Goal: Task Accomplishment & Management: Use online tool/utility

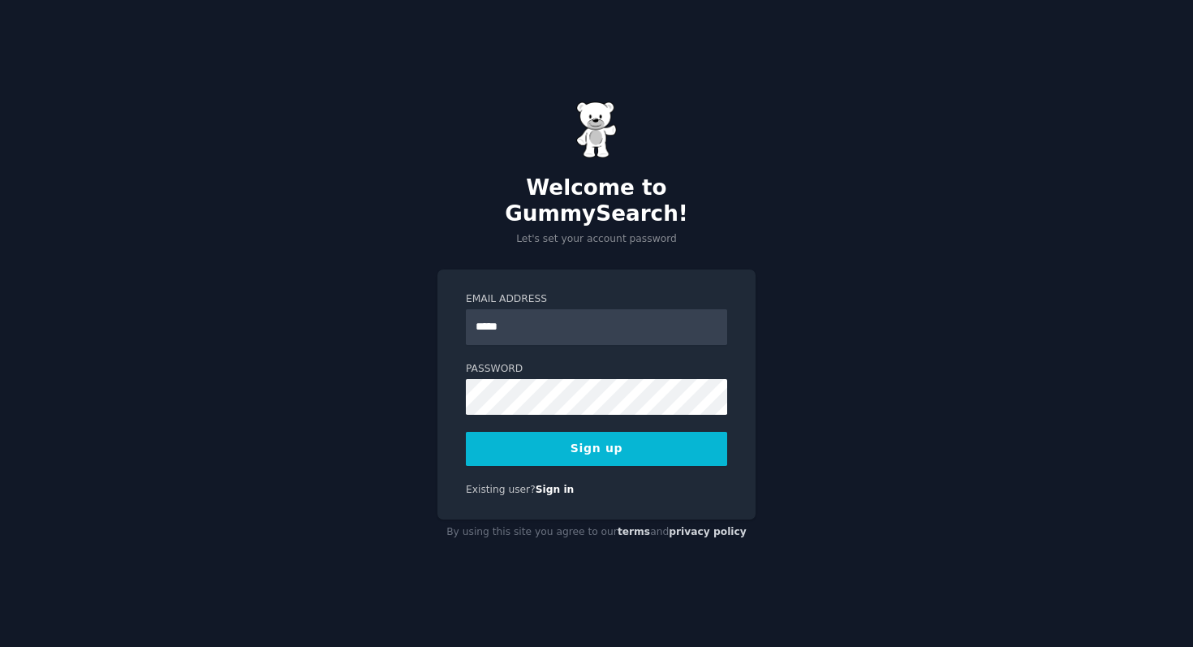
type input "**********"
click at [642, 441] on button "Sign up" at bounding box center [596, 449] width 261 height 34
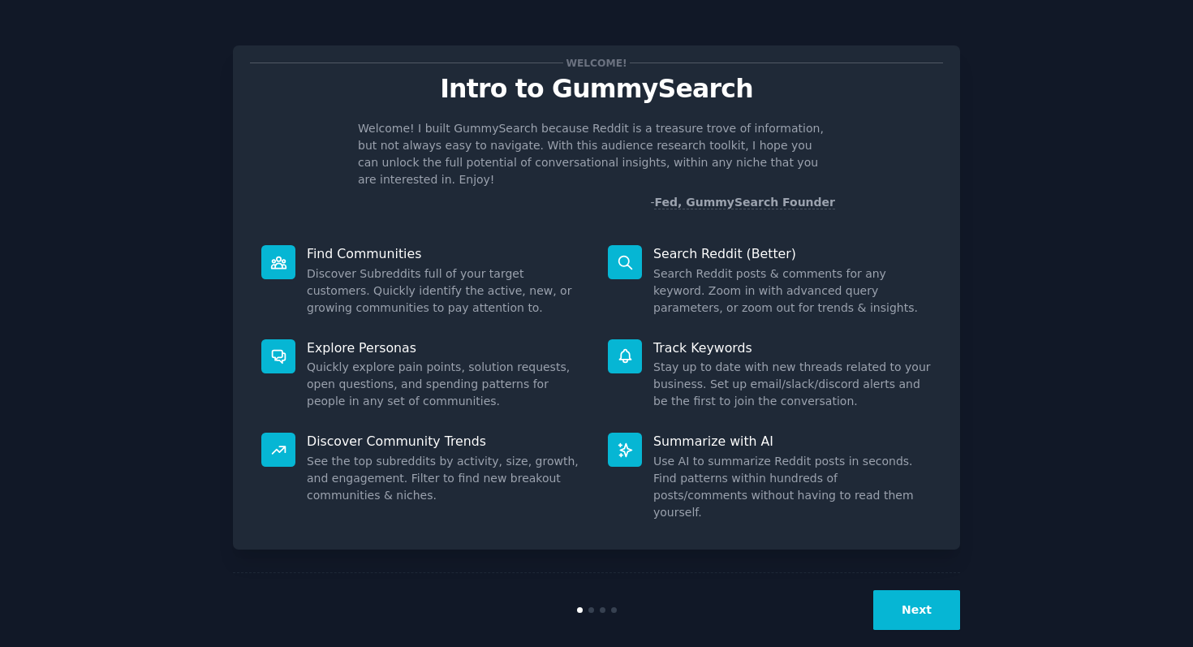
click at [910, 593] on button "Next" at bounding box center [916, 610] width 87 height 40
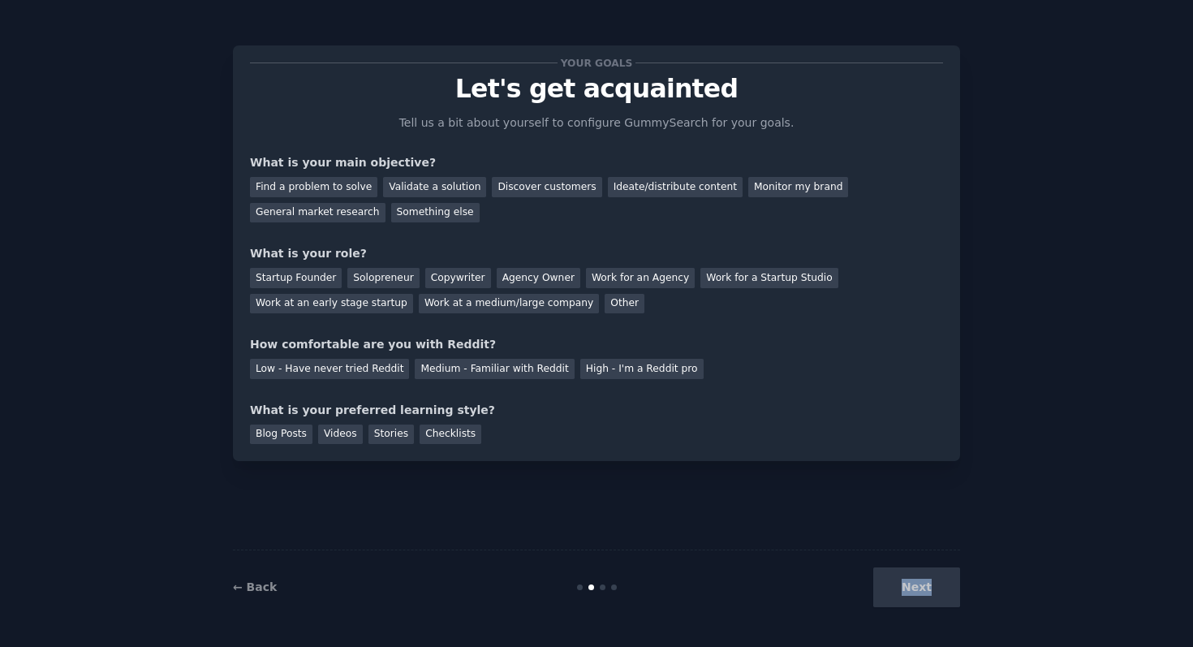
click at [910, 593] on div "Next" at bounding box center [838, 587] width 243 height 40
click at [499, 187] on div "Discover customers" at bounding box center [547, 187] width 110 height 20
click at [617, 185] on div "Ideate/distribute content" at bounding box center [675, 187] width 135 height 20
click at [531, 180] on div "Discover customers" at bounding box center [547, 187] width 110 height 20
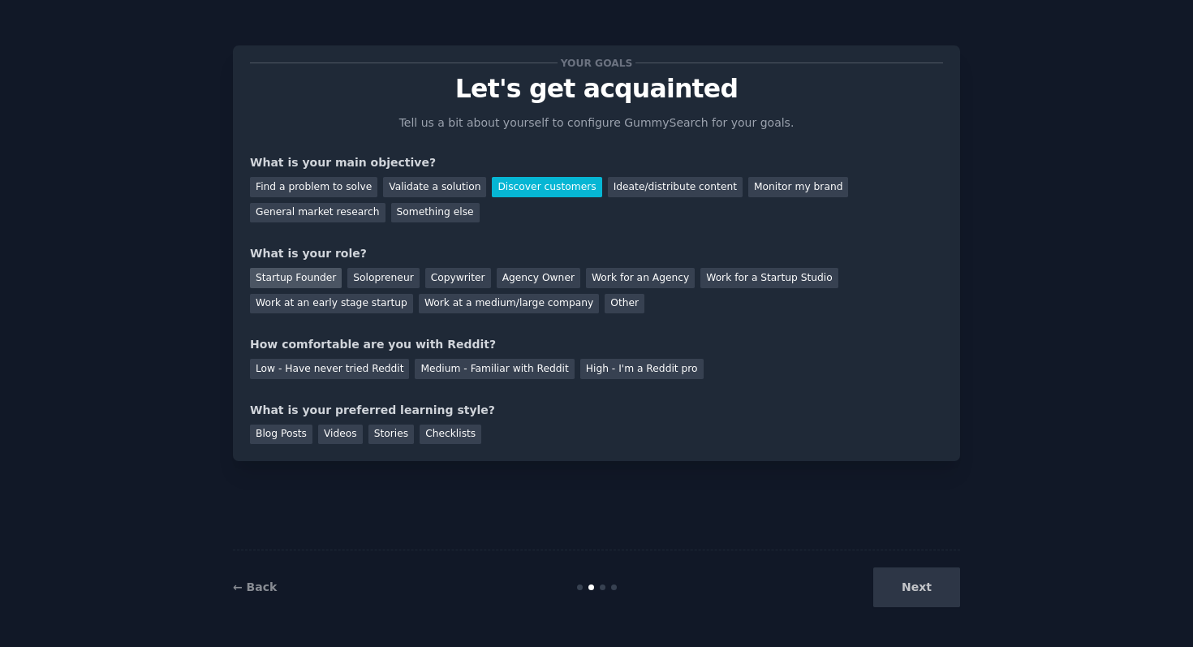
click at [281, 274] on div "Startup Founder" at bounding box center [296, 278] width 92 height 20
click at [358, 367] on div "Low - Have never tried Reddit" at bounding box center [329, 369] width 159 height 20
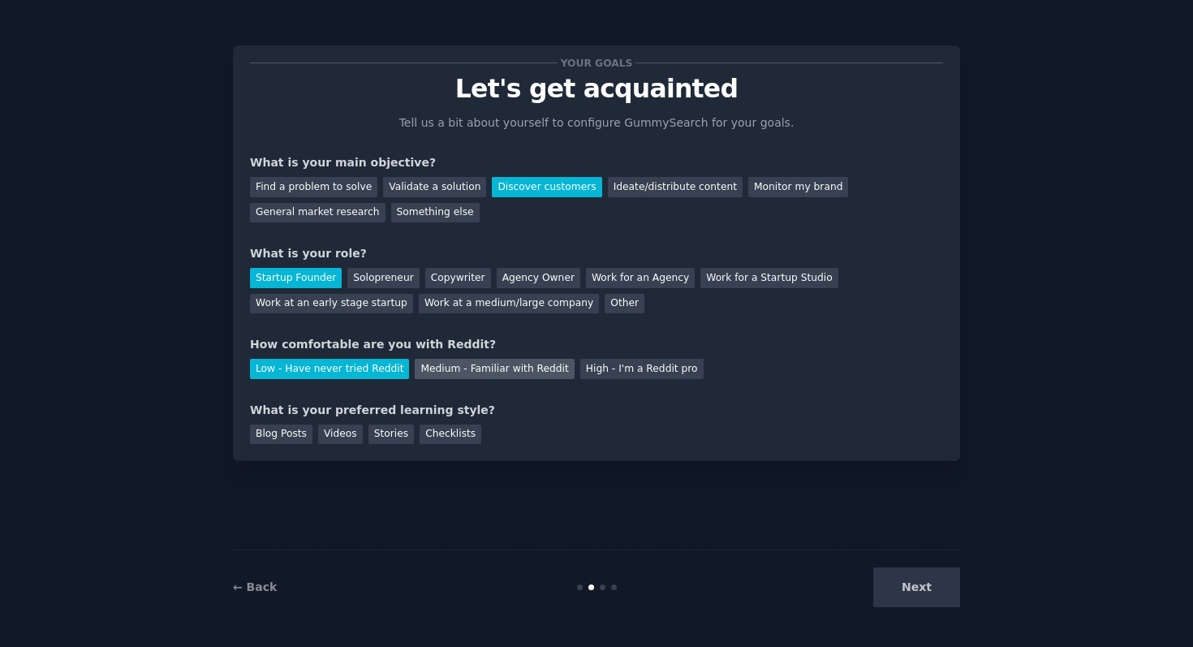
click at [436, 373] on div "Medium - Familiar with Reddit" at bounding box center [494, 369] width 159 height 20
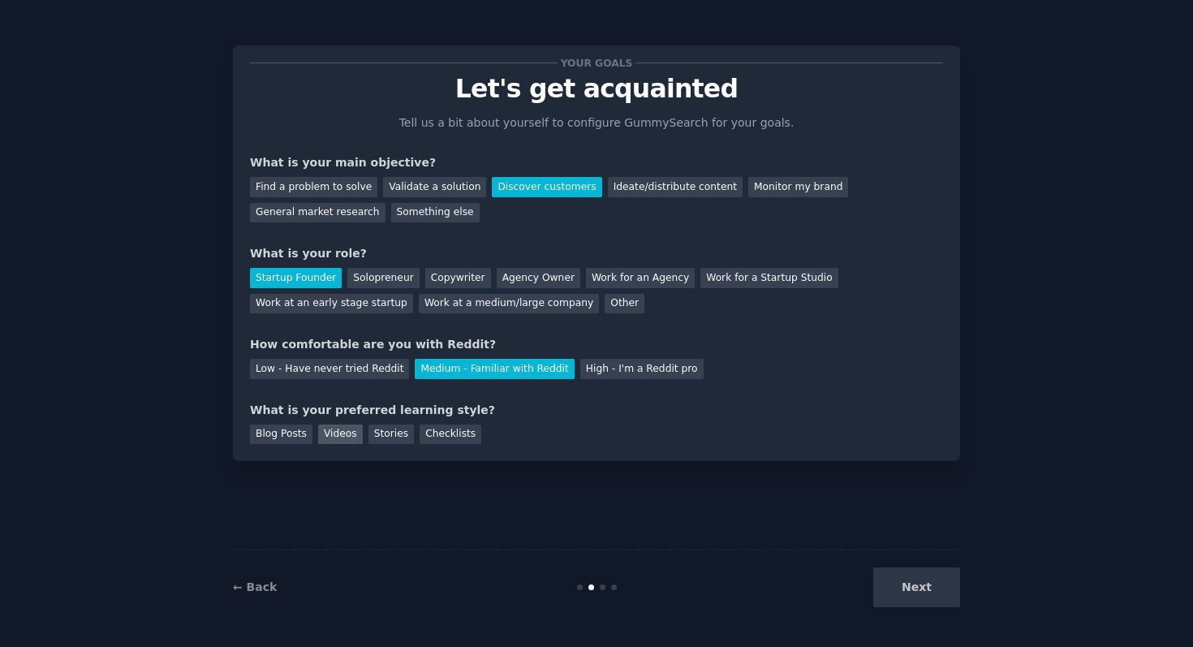
click at [335, 442] on div "Videos" at bounding box center [340, 434] width 45 height 20
click at [911, 597] on button "Next" at bounding box center [916, 587] width 87 height 40
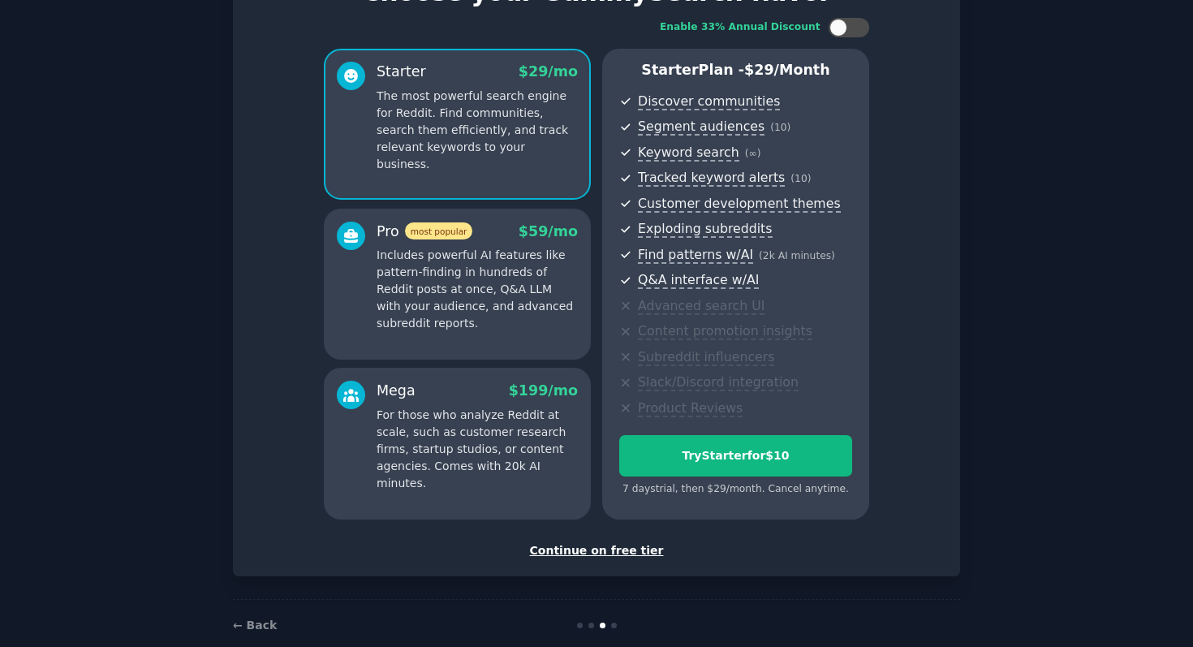
scroll to position [80, 0]
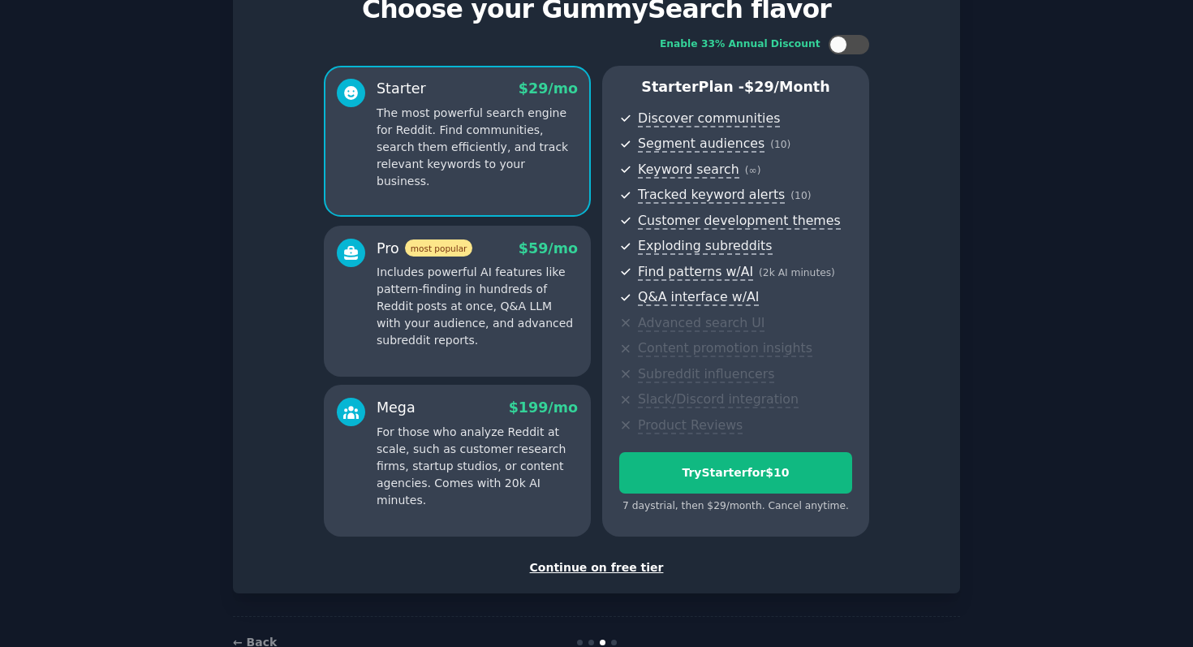
click at [605, 573] on div "Continue on free tier" at bounding box center [596, 567] width 693 height 17
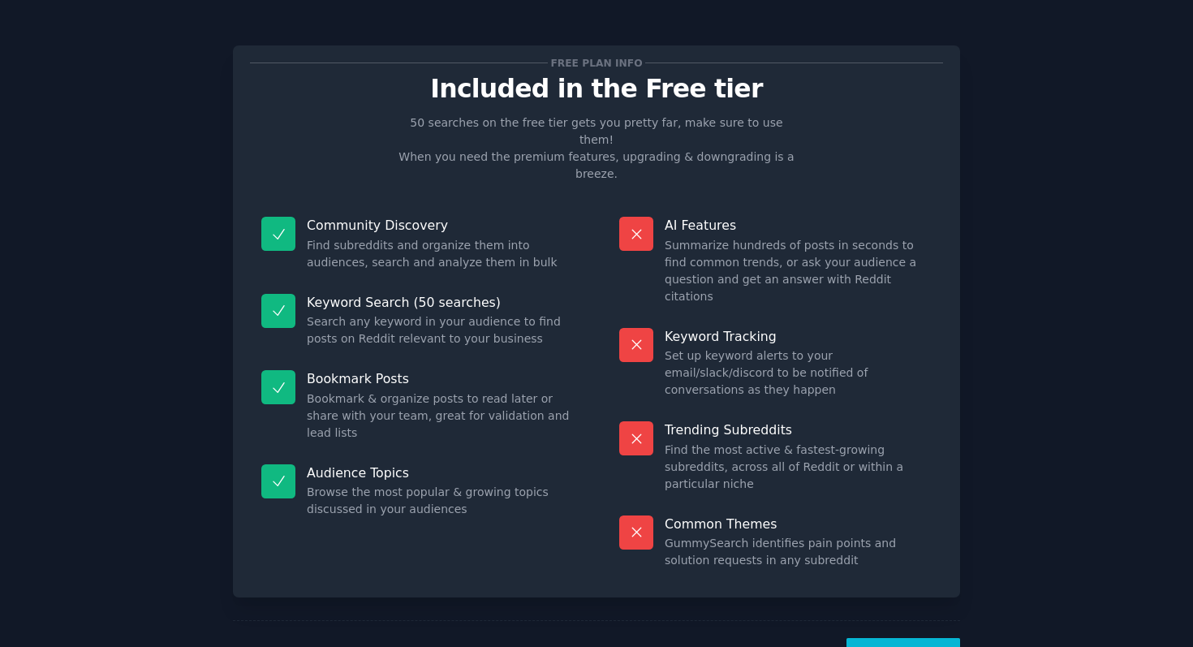
click at [879, 544] on div "Free plan info Included in the Free tier 50 searches on the free tier gets you …" at bounding box center [596, 359] width 727 height 672
click at [879, 638] on button "Let's Go!" at bounding box center [903, 658] width 114 height 40
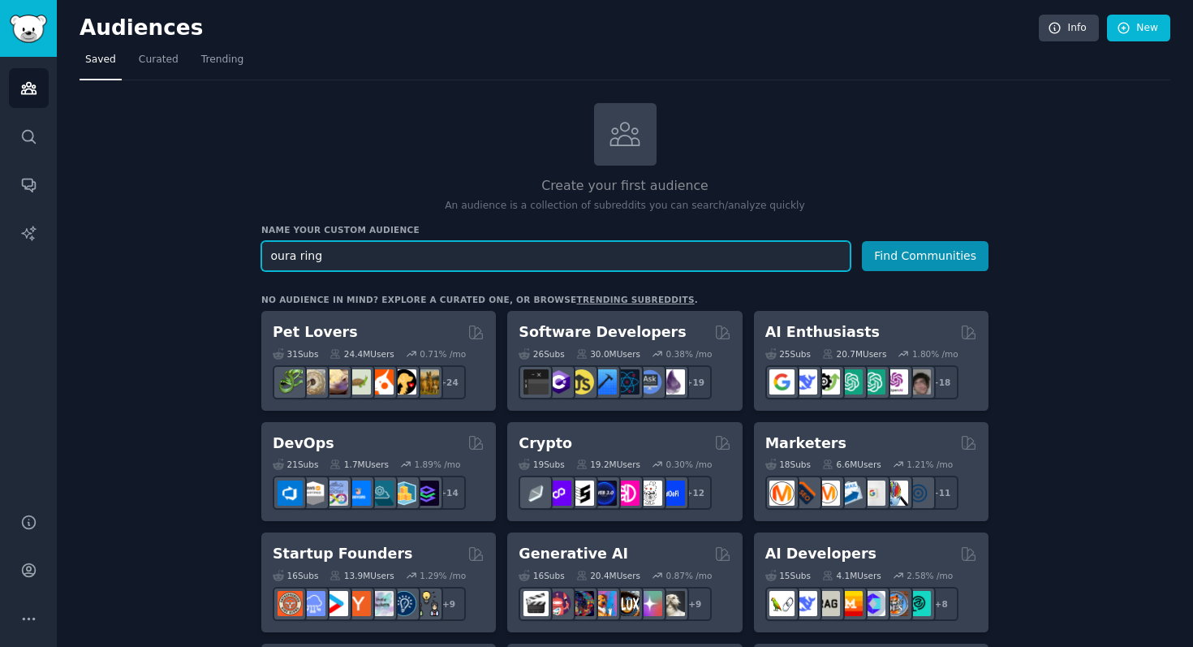
type input "oura ring"
click at [862, 241] on button "Find Communities" at bounding box center [925, 256] width 127 height 30
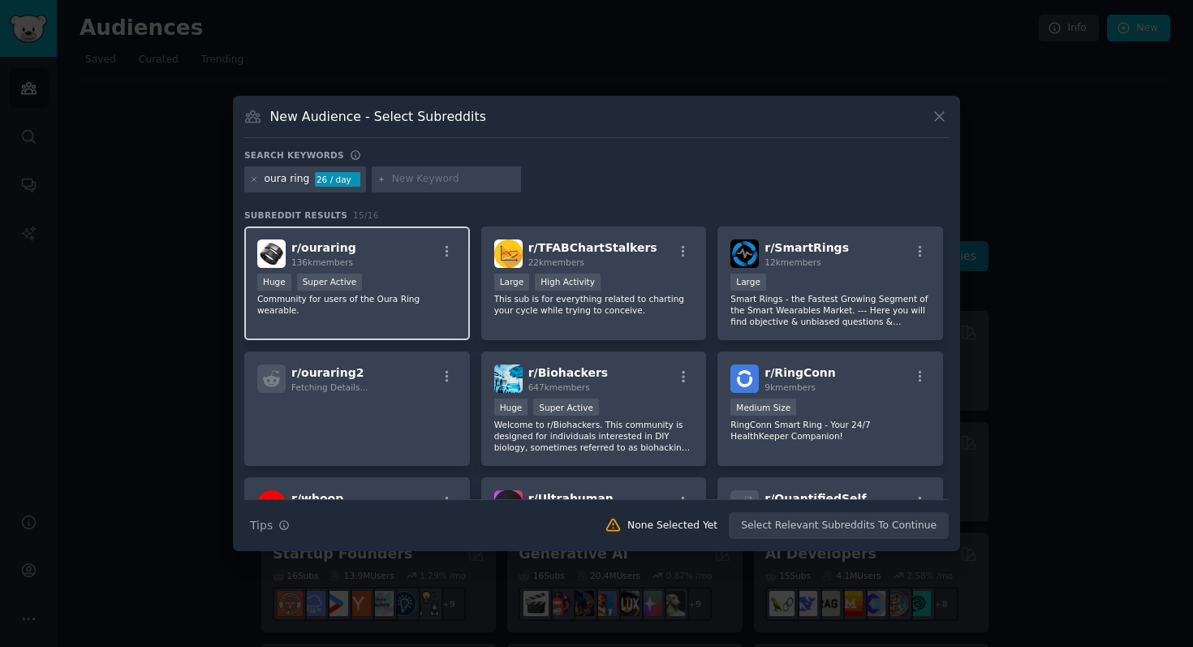
click at [355, 250] on div "r/ ouraring 136k members" at bounding box center [357, 253] width 200 height 28
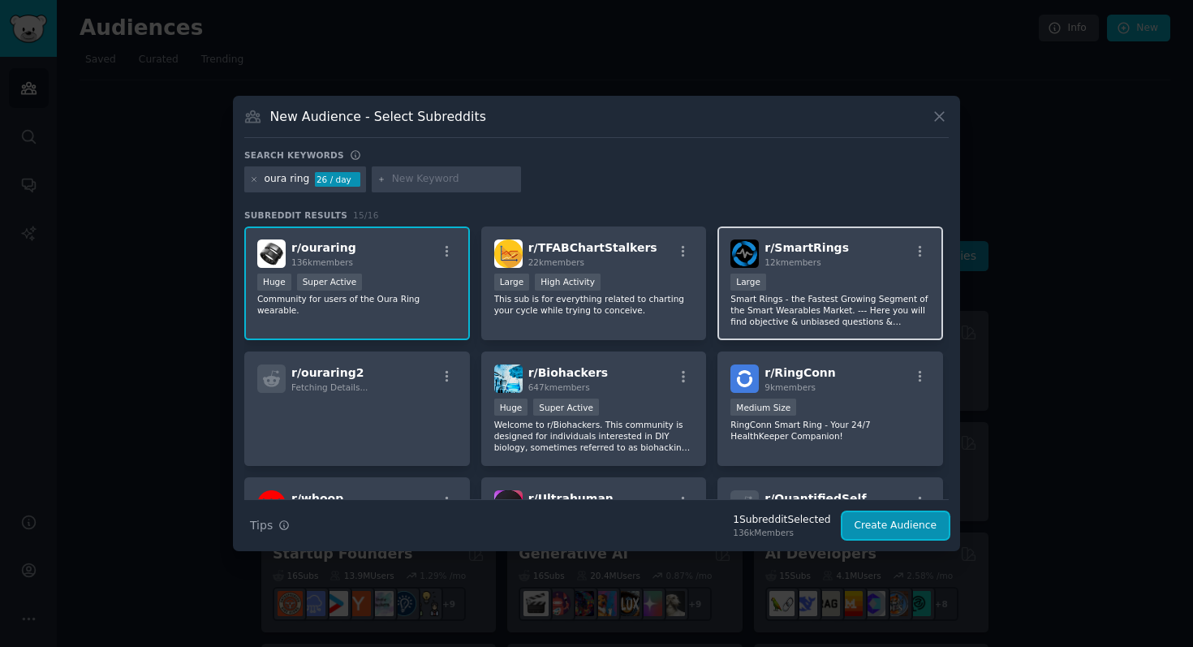
drag, startPoint x: 888, startPoint y: 523, endPoint x: 764, endPoint y: 231, distance: 317.7
click at [761, 220] on div "Search keywords oura ring 26 / day Subreddit Results 15 / 16 r/ ouraring 136k m…" at bounding box center [596, 344] width 704 height 390
click at [804, 252] on span "r/ SmartRings" at bounding box center [806, 247] width 84 height 13
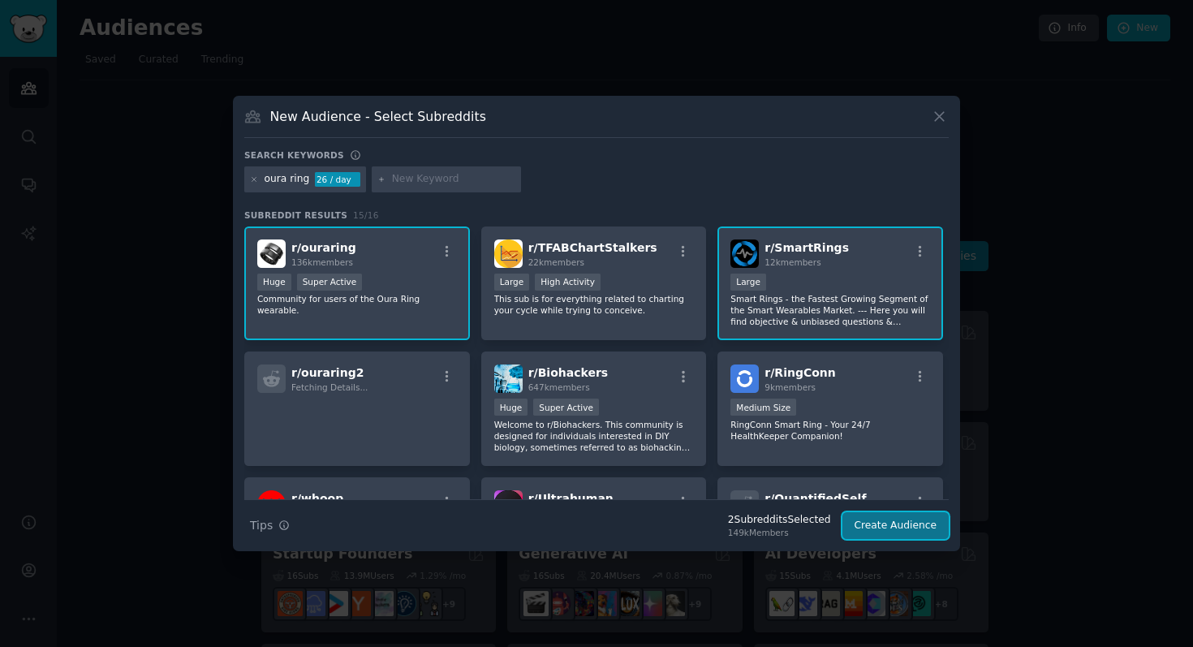
click at [887, 527] on button "Create Audience" at bounding box center [895, 526] width 107 height 28
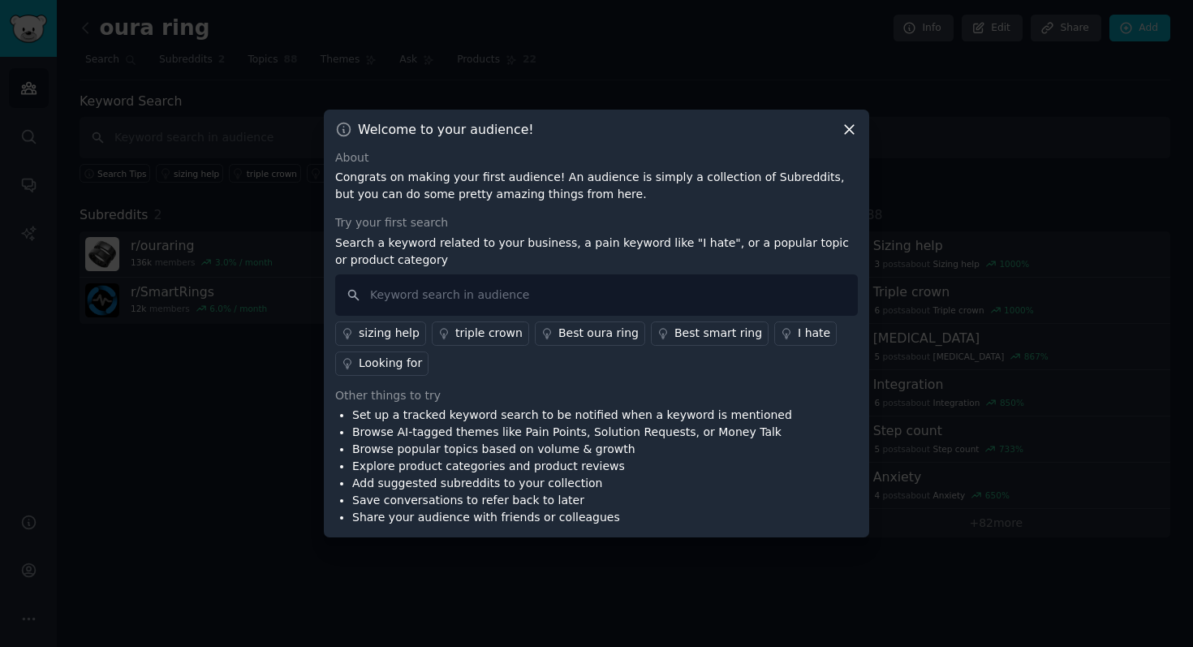
click at [852, 123] on icon at bounding box center [849, 129] width 17 height 17
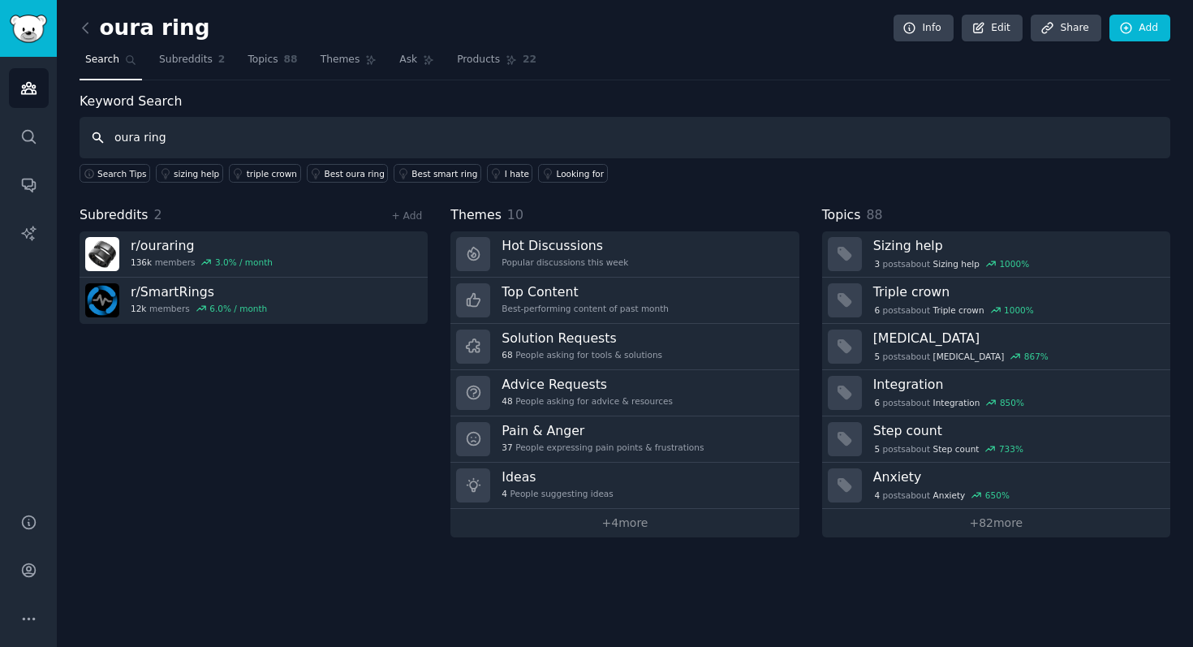
type input "oura ring"
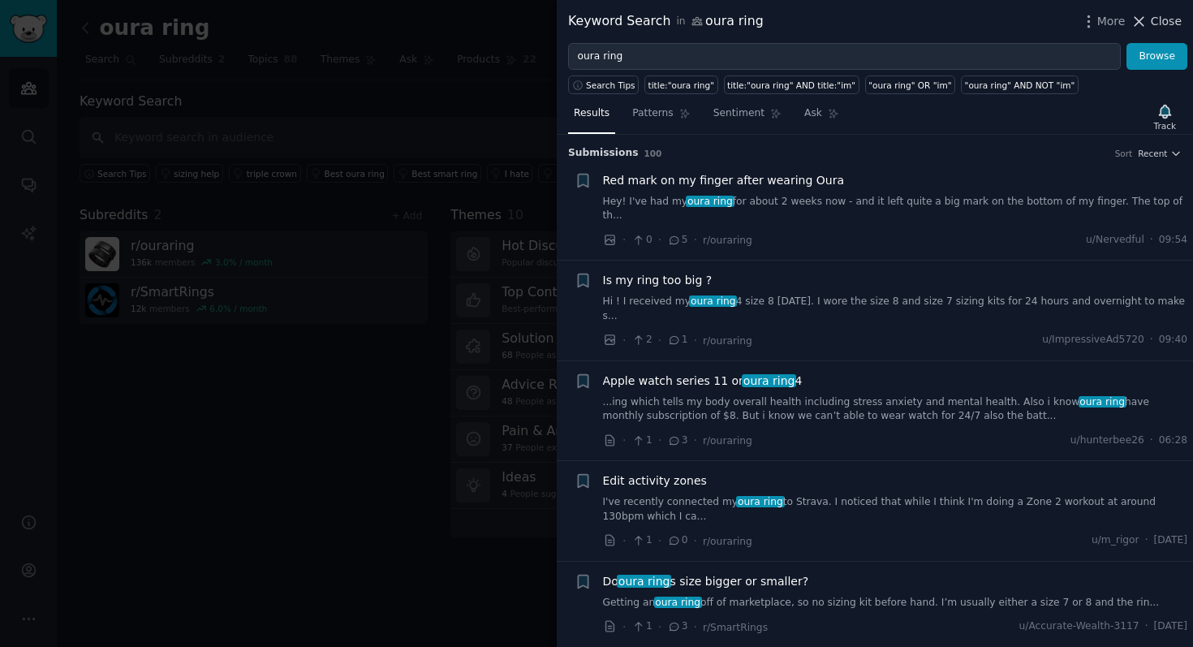
click at [1161, 16] on span "Close" at bounding box center [1166, 21] width 31 height 17
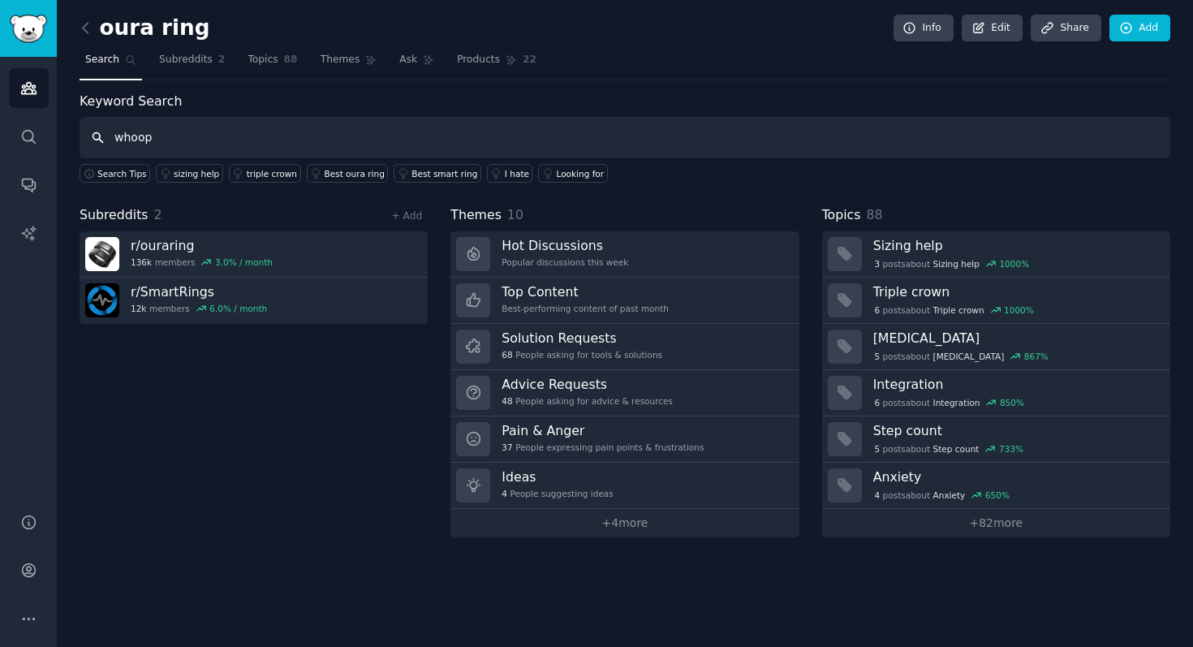
type input "whoop"
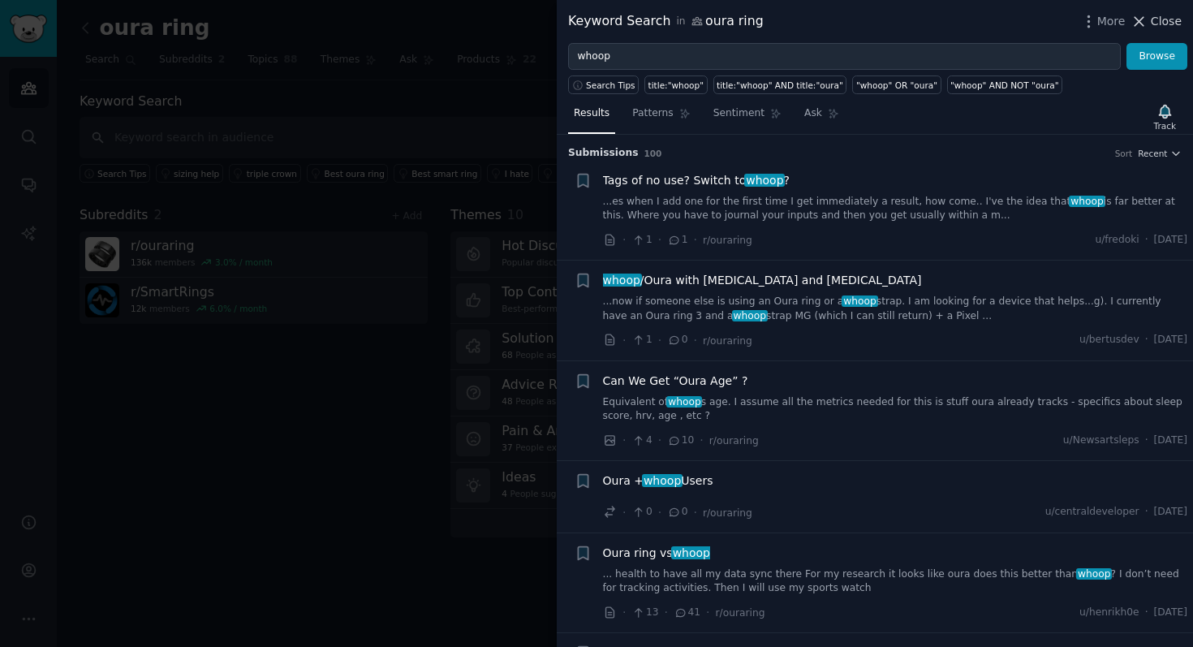
click at [1167, 14] on span "Close" at bounding box center [1166, 21] width 31 height 17
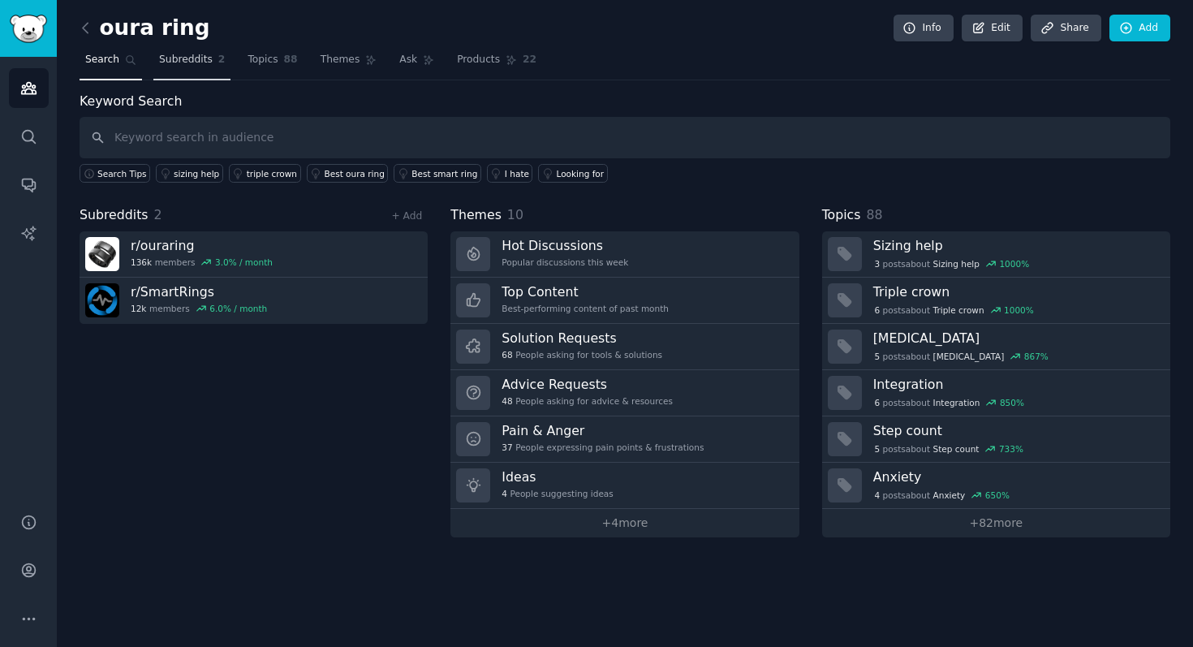
click at [181, 71] on link "Subreddits 2" at bounding box center [191, 63] width 77 height 33
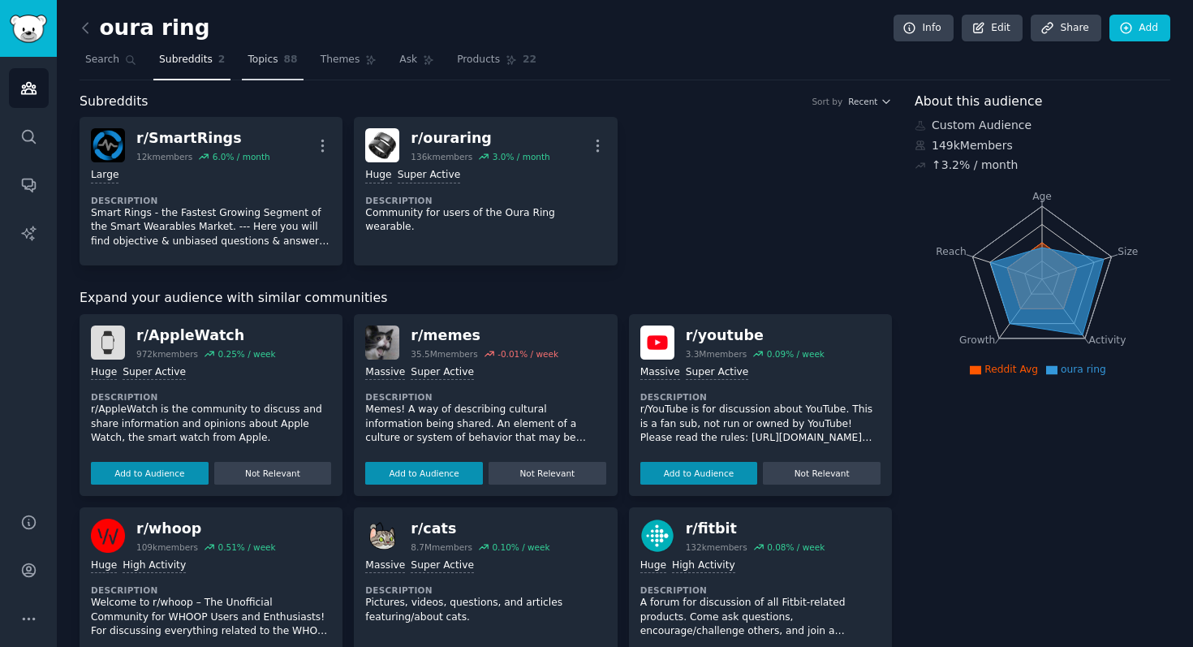
click at [282, 68] on link "Topics 88" at bounding box center [272, 63] width 61 height 33
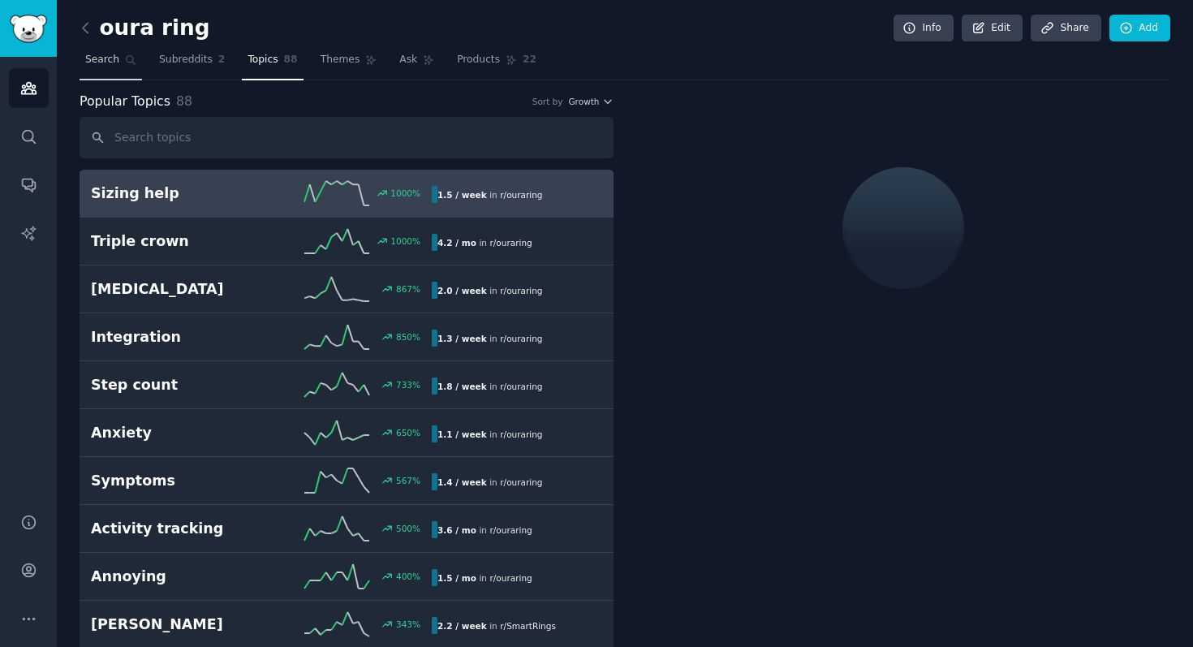
click at [95, 67] on link "Search" at bounding box center [111, 63] width 62 height 33
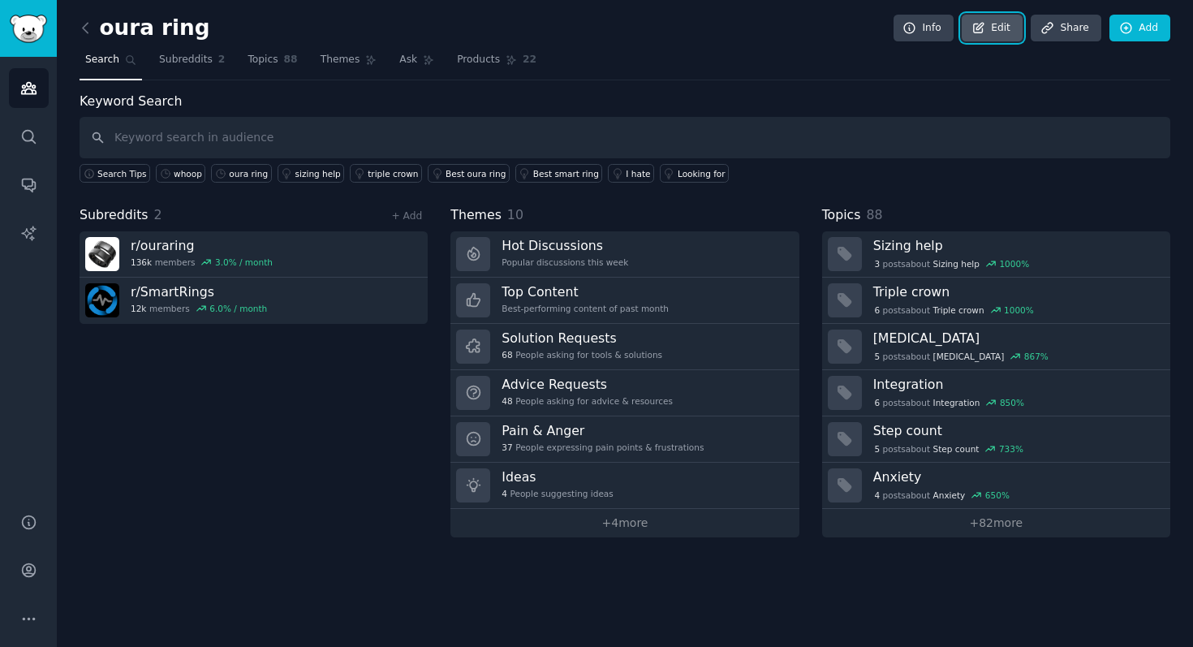
click at [1000, 21] on link "Edit" at bounding box center [992, 29] width 61 height 28
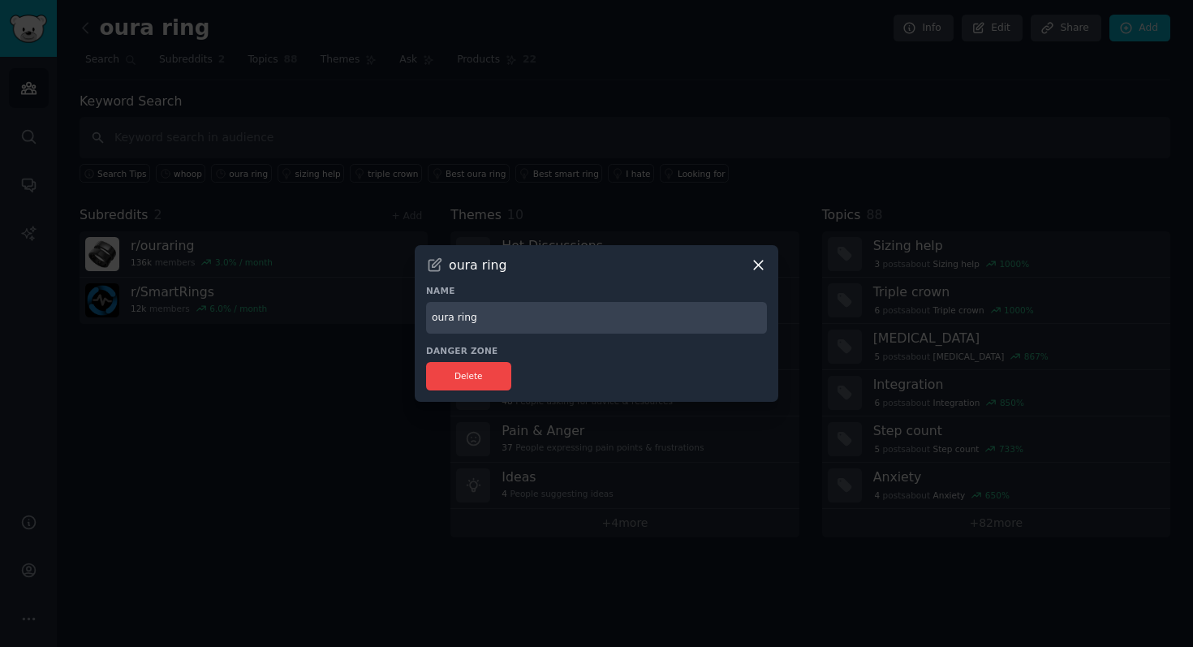
click at [762, 256] on div "oura ring Name oura ring Danger Zone Delete" at bounding box center [597, 323] width 364 height 157
click at [757, 261] on icon at bounding box center [758, 264] width 17 height 17
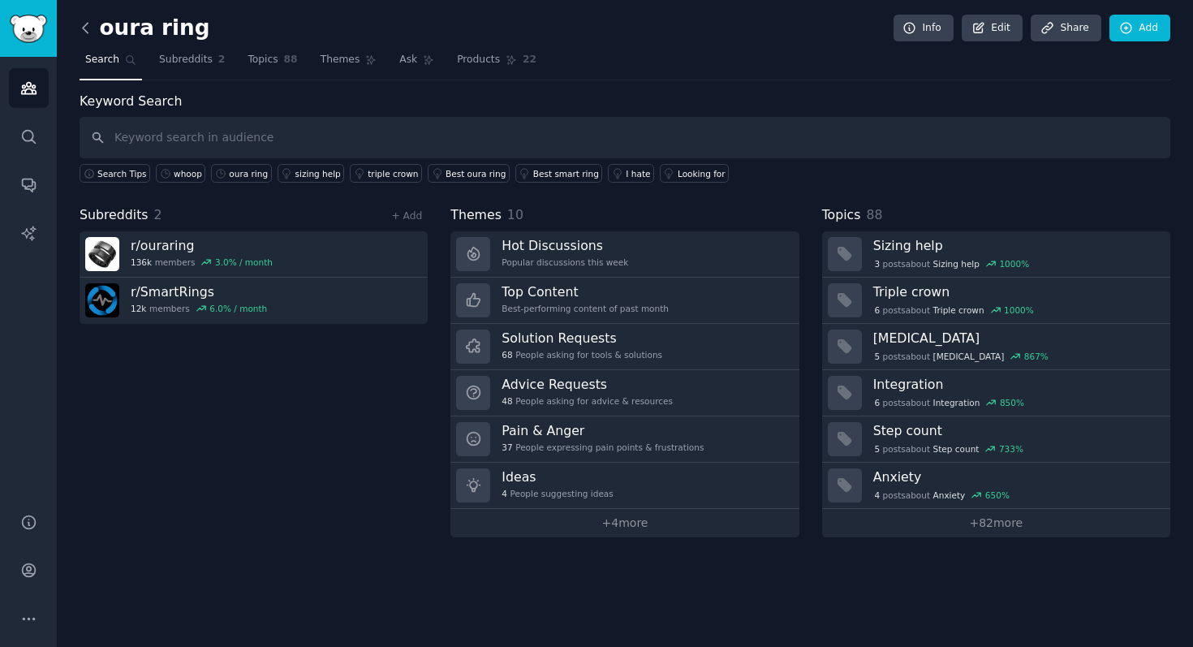
click at [84, 28] on icon at bounding box center [85, 28] width 5 height 10
